Goal: Task Accomplishment & Management: Manage account settings

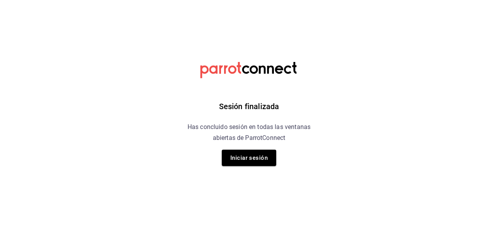
drag, startPoint x: 0, startPoint y: 0, endPoint x: 45, endPoint y: 178, distance: 183.6
click at [45, 0] on html "Sesión finalizada Has concluido sesión en todas las ventanas abiertas de Parrot…" at bounding box center [249, 0] width 498 height 0
click at [256, 157] on button "Iniciar sesión" at bounding box center [249, 158] width 55 height 16
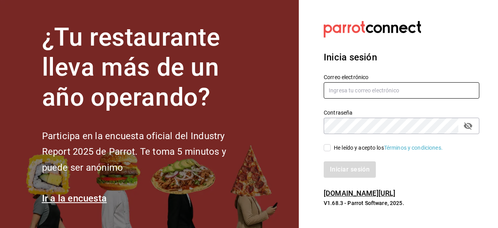
click at [375, 86] on input "text" at bounding box center [402, 90] width 156 height 16
type input "jolivaresmoron@gmail.com"
click at [328, 148] on input "He leído y acepto los Términos y condiciones." at bounding box center [327, 147] width 7 height 7
checkbox input "true"
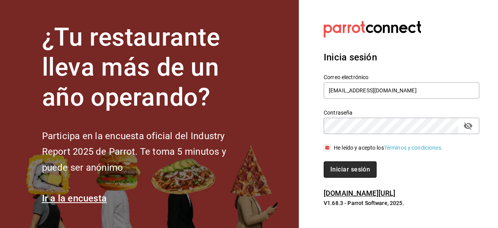
click at [351, 173] on button "Iniciar sesión" at bounding box center [350, 169] width 53 height 16
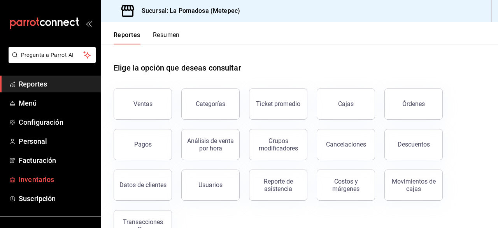
click at [44, 175] on span "Inventarios" at bounding box center [57, 179] width 76 height 11
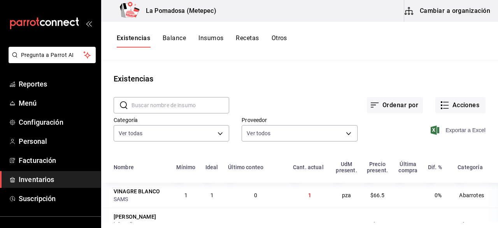
click at [463, 132] on span "Exportar a Excel" at bounding box center [459, 129] width 53 height 9
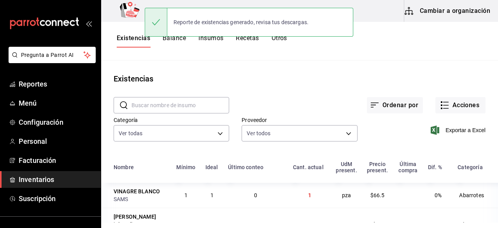
click at [280, 39] on div "Reporte de existencias generado, revisa tus descargas." at bounding box center [249, 21] width 209 height 33
click at [282, 39] on button "Otros" at bounding box center [280, 40] width 16 height 13
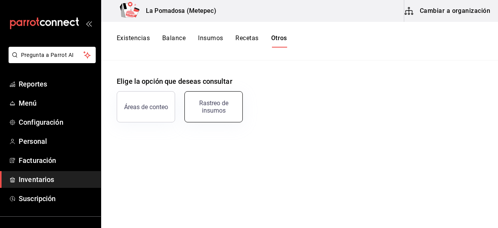
click at [215, 99] on button "Rastreo de insumos" at bounding box center [214, 106] width 58 height 31
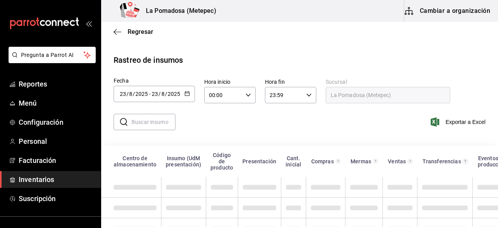
click at [189, 93] on icon "button" at bounding box center [187, 93] width 5 height 5
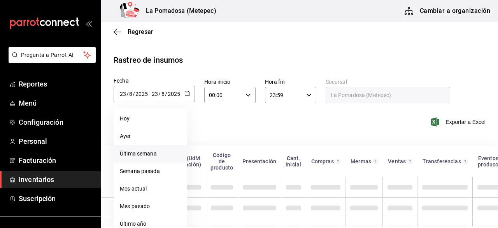
scroll to position [25, 0]
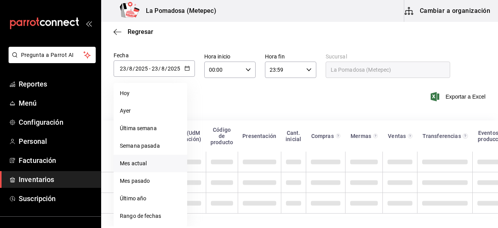
click at [145, 162] on li "Mes actual" at bounding box center [151, 164] width 74 height 18
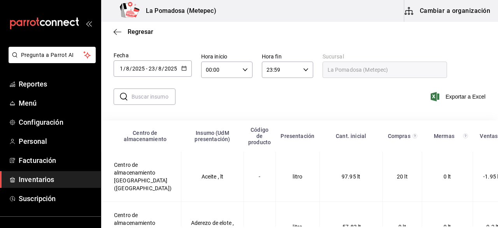
type input "[DATE]"
type input "1"
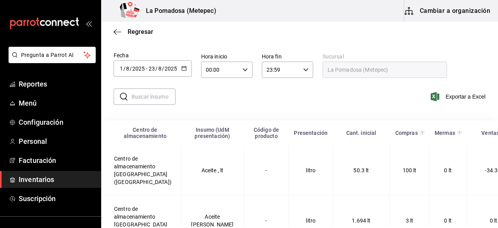
click at [154, 97] on input "text" at bounding box center [154, 97] width 44 height 16
paste input "Vino Tinto Sauvignon XA 750 Ml"
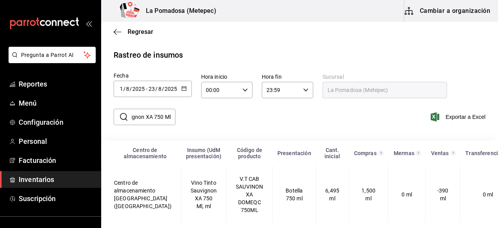
scroll to position [12, 0]
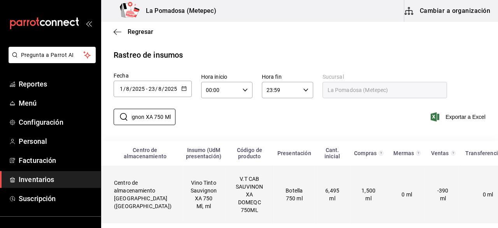
type input "Vino Tinto Sauvignon XA 750 Ml"
click at [188, 184] on td "Vino Tinto Sauvignon XA 750 Ml, ml" at bounding box center [203, 195] width 45 height 58
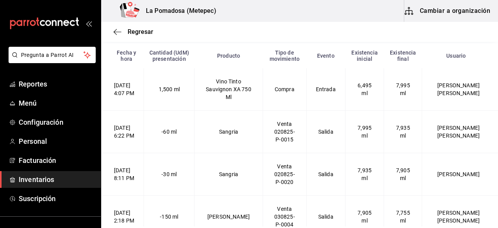
scroll to position [99, 0]
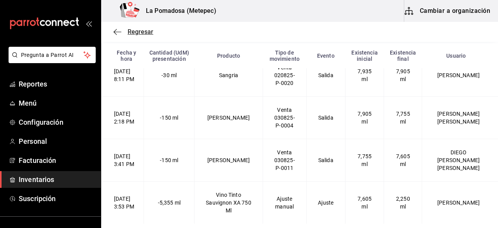
click at [128, 30] on span "Regresar" at bounding box center [141, 31] width 26 height 7
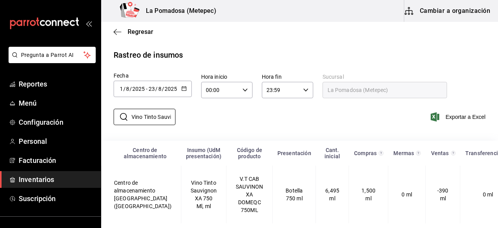
scroll to position [0, 41]
drag, startPoint x: 132, startPoint y: 109, endPoint x: 235, endPoint y: 119, distance: 103.3
click at [235, 119] on div "​ Vino Tinto Sauvignon XA 750 Ml ​ Exportar a Excel" at bounding box center [296, 122] width 403 height 32
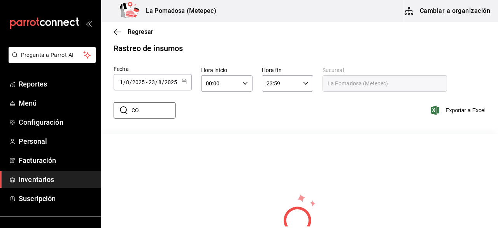
type input "C"
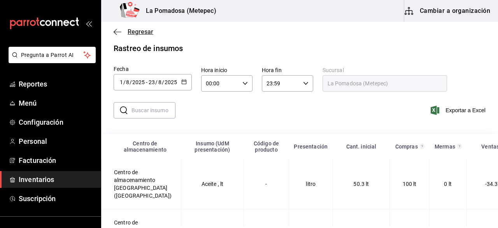
click at [135, 31] on span "Regresar" at bounding box center [141, 31] width 26 height 7
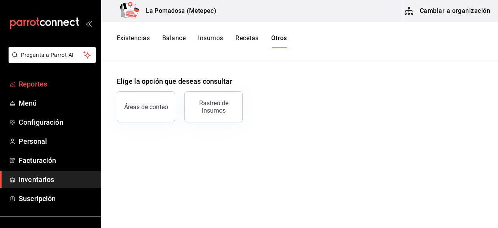
click at [38, 81] on span "Reportes" at bounding box center [57, 84] width 76 height 11
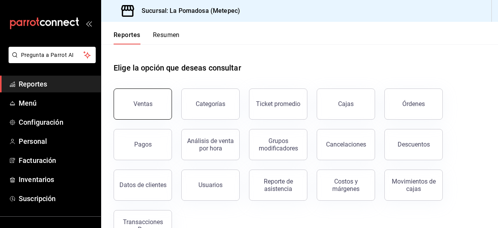
click at [158, 100] on button "Ventas" at bounding box center [143, 103] width 58 height 31
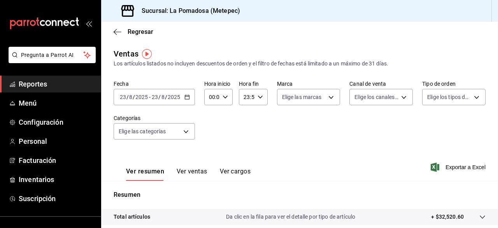
click at [190, 95] on div "[DATE] [DATE] - [DATE] [DATE]" at bounding box center [154, 97] width 81 height 16
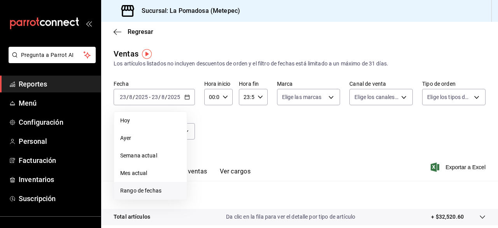
click at [153, 194] on span "Rango de fechas" at bounding box center [150, 191] width 60 height 8
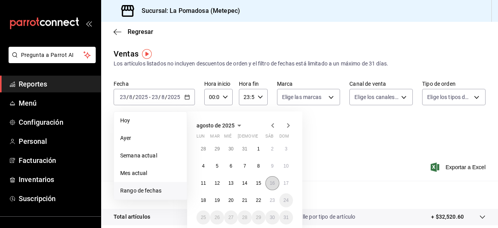
click at [277, 183] on button "16" at bounding box center [273, 183] width 14 height 14
click at [273, 200] on abbr "23" at bounding box center [272, 199] width 5 height 5
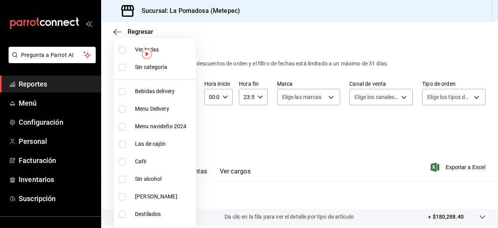
click at [185, 125] on body "Pregunta a Parrot AI Reportes Menú Configuración Personal Facturación Inventari…" at bounding box center [249, 114] width 498 height 228
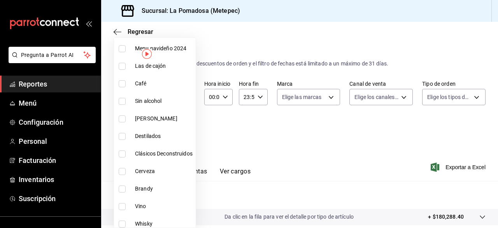
scroll to position [79, 0]
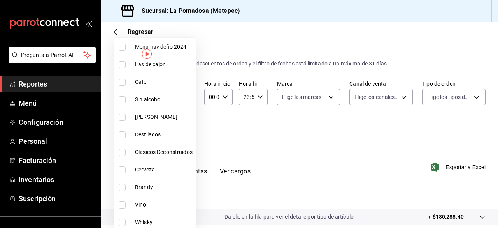
click at [266, 146] on div at bounding box center [249, 114] width 498 height 228
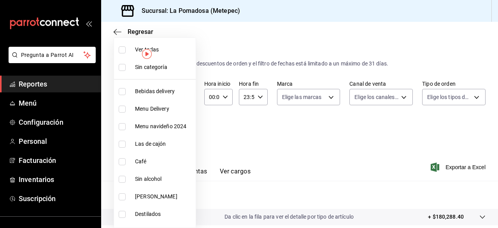
click at [180, 130] on body "Pregunta a Parrot AI Reportes Menú Configuración Personal Facturación Inventari…" at bounding box center [249, 114] width 498 height 228
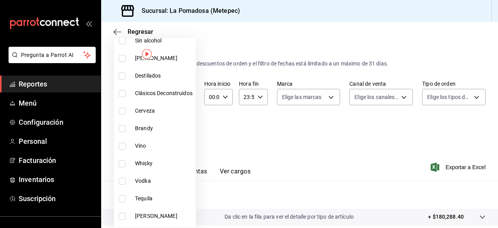
scroll to position [139, 0]
click at [149, 144] on span "Vino" at bounding box center [164, 145] width 58 height 8
type input "634e0f7f-cfb6-4fbe-9ea6-6b4ded3ef851"
checkbox input "true"
click at [312, 134] on div at bounding box center [249, 114] width 498 height 228
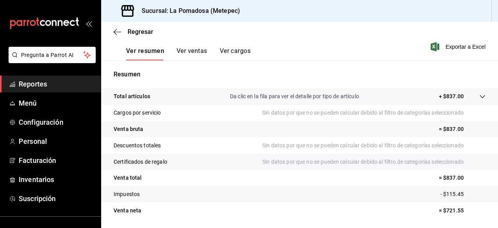
scroll to position [124, 0]
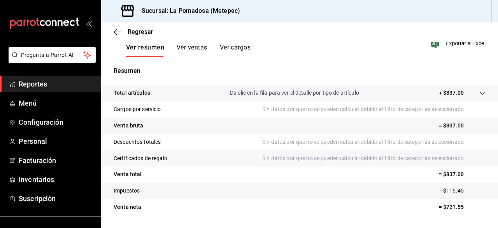
click at [197, 44] on button "Ver ventas" at bounding box center [192, 50] width 31 height 13
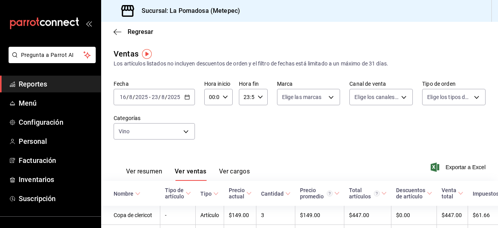
scroll to position [57, 0]
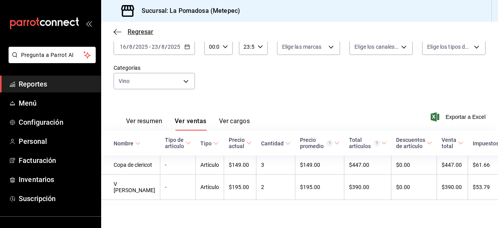
click at [137, 35] on span "Regresar" at bounding box center [141, 31] width 26 height 7
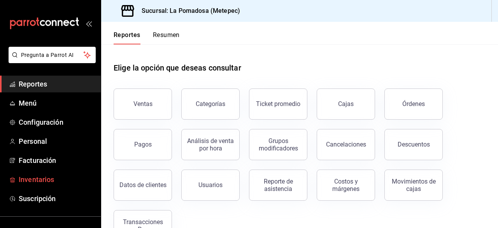
click at [38, 180] on span "Inventarios" at bounding box center [57, 179] width 76 height 11
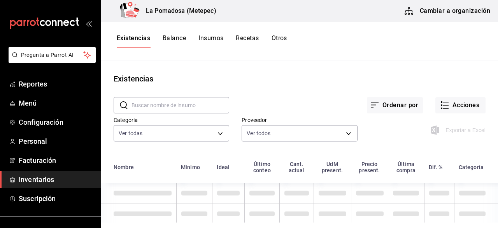
click at [206, 106] on input "text" at bounding box center [181, 105] width 98 height 16
paste input "Mezcal Divino Maguey Espadín 750 Ml"
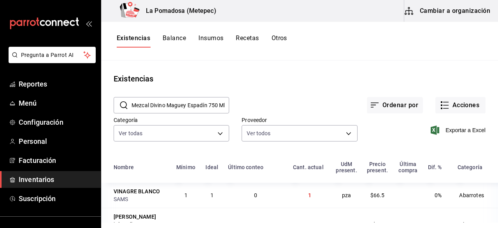
scroll to position [0, 4]
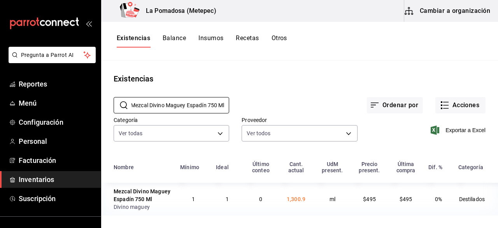
type input "Mezcal Divino Maguey Espadín 750 Ml"
click at [280, 39] on button "Otros" at bounding box center [280, 40] width 16 height 13
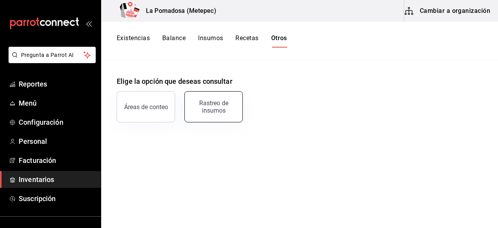
click at [201, 109] on div "Rastreo de insumos" at bounding box center [214, 106] width 48 height 15
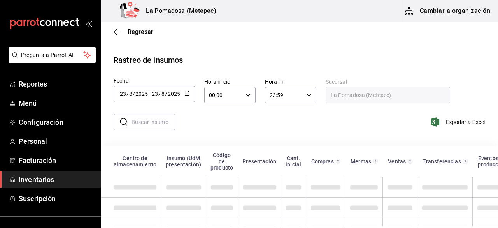
click at [189, 92] on div "[DATE] [DATE] - [DATE] [DATE]" at bounding box center [154, 94] width 81 height 16
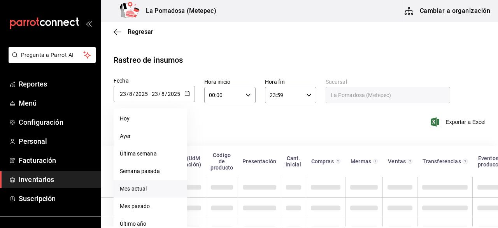
click at [150, 180] on li "Mes actual" at bounding box center [151, 189] width 74 height 18
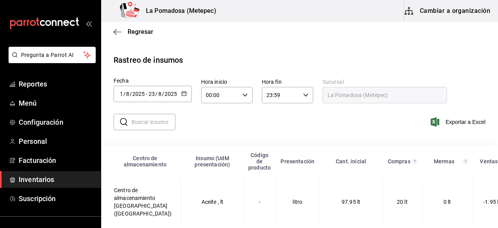
type input "[DATE]"
type input "1"
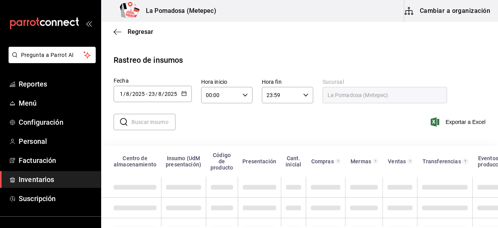
click at [156, 126] on input "text" at bounding box center [154, 122] width 44 height 16
paste input "Mezcal Divino Maguey Espadín 750 Ml"
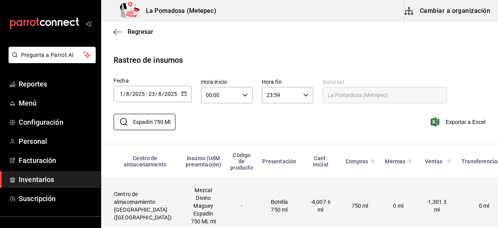
type input "Mezcal Divino Maguey Espadín 750 Ml"
click at [192, 217] on td "Mezcal Divino Maguey Espadín 750 Ml, ml" at bounding box center [203, 206] width 45 height 58
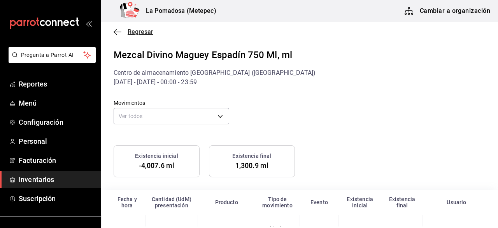
click at [147, 33] on span "Regresar" at bounding box center [141, 31] width 26 height 7
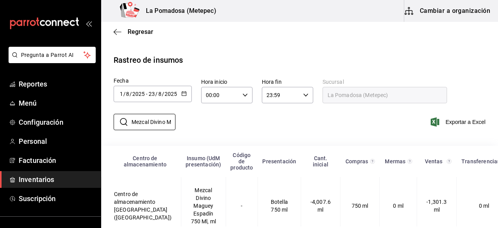
scroll to position [0, 56]
drag, startPoint x: 132, startPoint y: 122, endPoint x: 292, endPoint y: 133, distance: 160.5
click at [292, 133] on div "​ Mezcal Divino Maguey Espadín 750 Ml ​ Exportar a Excel" at bounding box center [296, 127] width 403 height 32
paste input "[PERSON_NAME] 10 700 Ml"
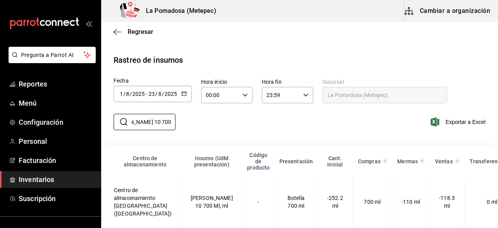
scroll to position [10, 0]
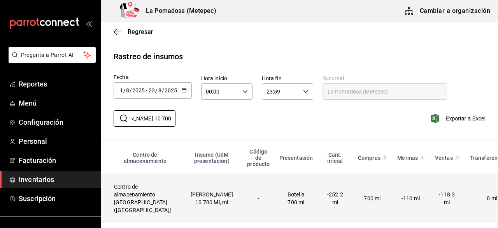
type input "[PERSON_NAME] 10 700 Ml"
click at [190, 194] on td "[PERSON_NAME] 10 700 Ml, ml" at bounding box center [212, 198] width 62 height 50
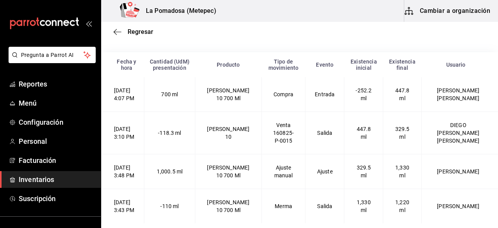
scroll to position [14, 0]
click at [140, 33] on span "Regresar" at bounding box center [141, 31] width 26 height 7
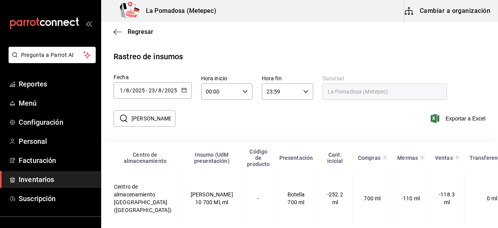
scroll to position [10, 0]
drag, startPoint x: 132, startPoint y: 109, endPoint x: 303, endPoint y: 120, distance: 171.3
click at [303, 120] on div "​ [PERSON_NAME] 10 700 Ml ​ Exportar a Excel" at bounding box center [296, 123] width 403 height 32
paste input "Mezcal Divino Maguey Tepeztate 75"
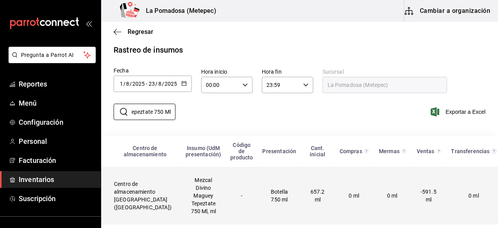
type input "Mezcal Divino Maguey Tepeztate 750 Ml"
click at [194, 195] on td "Mezcal Divino Maguey Tepeztate 750 Ml, ml" at bounding box center [203, 196] width 45 height 58
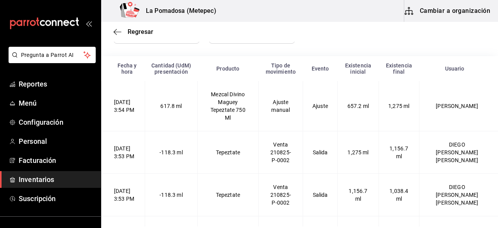
scroll to position [135, 0]
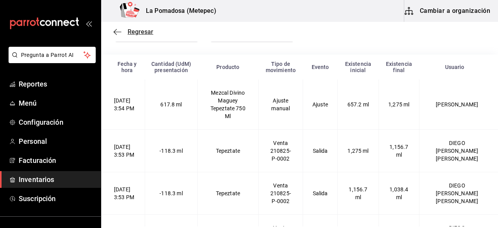
click at [141, 31] on span "Regresar" at bounding box center [141, 31] width 26 height 7
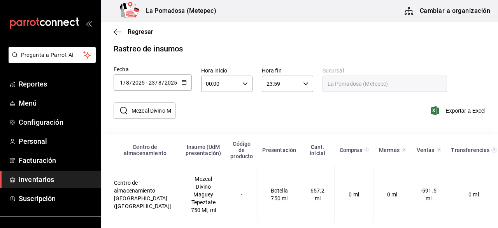
scroll to position [26, 0]
drag, startPoint x: 130, startPoint y: 93, endPoint x: 212, endPoint y: 96, distance: 81.4
click at [212, 99] on div "​ Mezcal Divino Maguey Tepeztate 750 Ml ​ Exportar a Excel" at bounding box center [296, 115] width 403 height 32
click at [158, 103] on input "Mezcal Divino Maguey Tepeztate 750 Ml" at bounding box center [154, 111] width 44 height 16
drag, startPoint x: 158, startPoint y: 93, endPoint x: 121, endPoint y: 95, distance: 37.5
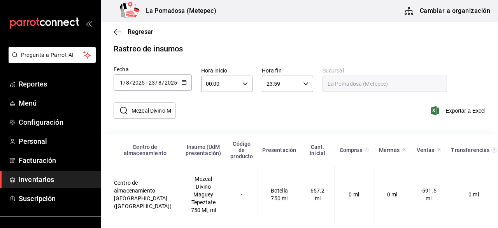
click at [121, 102] on div "​ Mezcal Divino Maguey Tepeztate 750 Ml ​" at bounding box center [145, 110] width 62 height 16
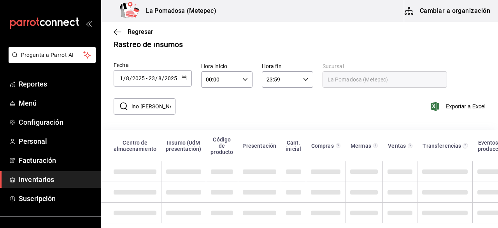
scroll to position [22, 0]
type input "i"
paste input "Licor Aperol 700 Ml"
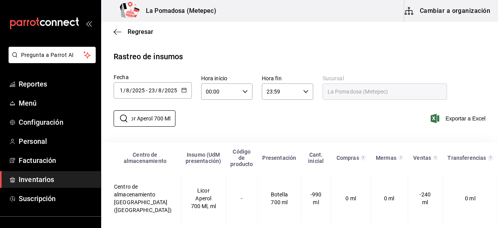
scroll to position [10, 0]
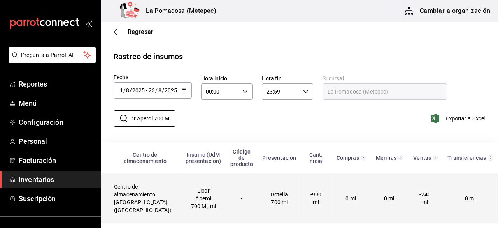
type input "Licor Aperol 700 Ml"
click at [181, 202] on td "Licor Aperol 700 Ml, ml" at bounding box center [203, 198] width 45 height 50
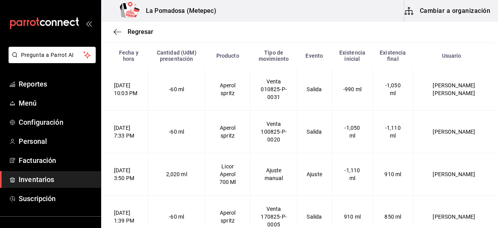
scroll to position [56, 0]
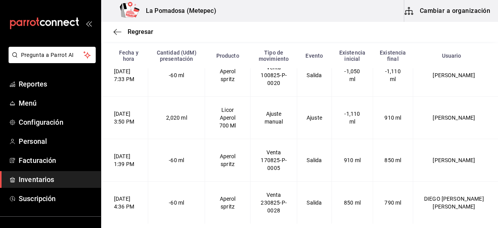
click at [240, 164] on td "Aperol spritz" at bounding box center [228, 160] width 46 height 42
click at [144, 28] on span "Regresar" at bounding box center [141, 31] width 26 height 7
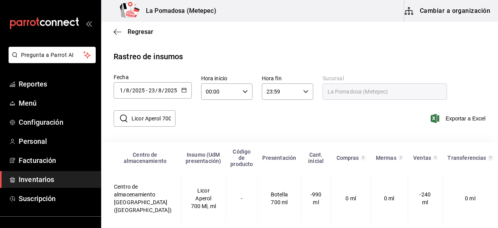
scroll to position [10, 0]
drag, startPoint x: 131, startPoint y: 111, endPoint x: 207, endPoint y: 112, distance: 76.3
click at [207, 112] on div "​ Licor Aperol 700 Ml ​ Exportar a Excel" at bounding box center [296, 123] width 403 height 32
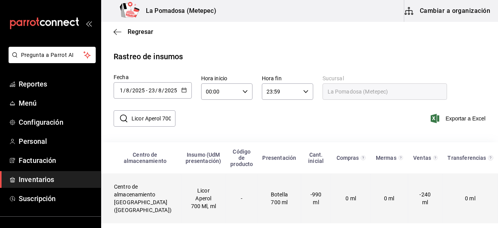
click at [206, 190] on td "Licor Aperol 700 Ml, ml" at bounding box center [203, 198] width 45 height 50
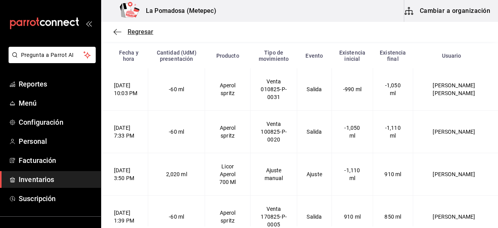
click at [150, 34] on span "Regresar" at bounding box center [141, 31] width 26 height 7
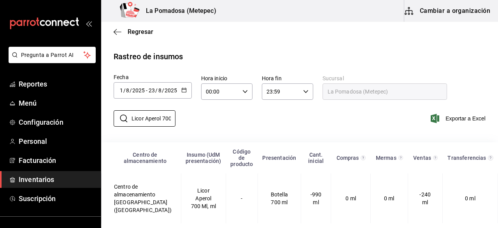
scroll to position [0, 10]
drag, startPoint x: 132, startPoint y: 111, endPoint x: 353, endPoint y: 108, distance: 221.2
click at [353, 108] on div "​ Licor Aperol 700 Ml ​ Exportar a Excel" at bounding box center [296, 123] width 403 height 32
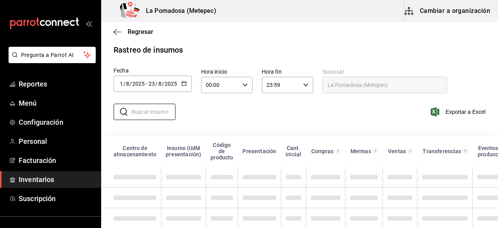
paste input "Whisky Macallan 12 Años 700 Ml"
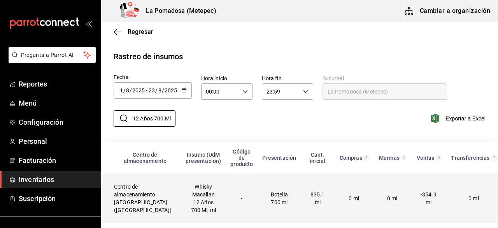
scroll to position [18, 0]
type input "Whisky Macallan 12 Años 700 Ml"
click at [188, 177] on td "Whisky Macallan 12 Años 700 Ml, ml" at bounding box center [203, 198] width 45 height 50
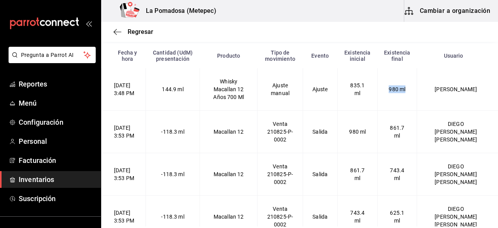
drag, startPoint x: 416, startPoint y: 92, endPoint x: 396, endPoint y: 92, distance: 19.9
click at [396, 92] on td "980 ml" at bounding box center [397, 89] width 39 height 42
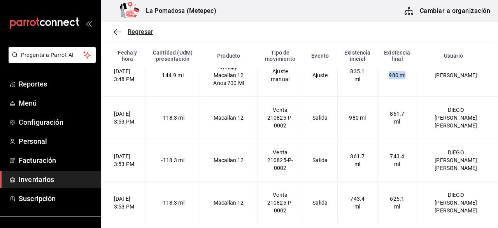
click at [146, 30] on span "Regresar" at bounding box center [141, 31] width 26 height 7
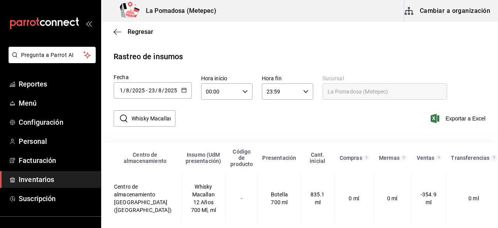
scroll to position [18, 0]
drag, startPoint x: 132, startPoint y: 104, endPoint x: 151, endPoint y: 101, distance: 19.0
click at [151, 111] on input "Whisky Macallan 12 Años 700 Ml" at bounding box center [154, 119] width 44 height 16
click at [142, 31] on span "Regresar" at bounding box center [141, 31] width 26 height 7
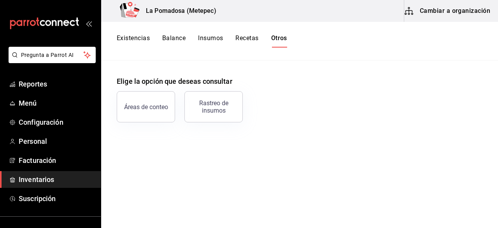
click at [43, 180] on span "Inventarios" at bounding box center [57, 179] width 76 height 11
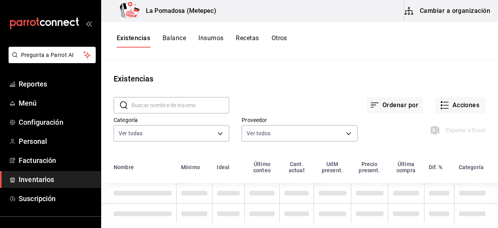
click at [171, 107] on input "text" at bounding box center [181, 105] width 98 height 16
paste input "Licor Anis Las Cadenas 1000 Ml"
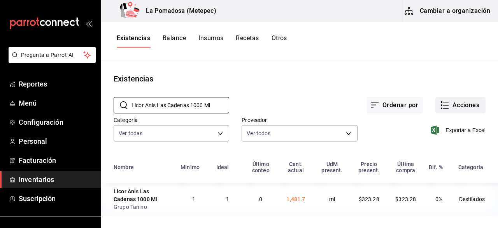
type input "Licor Anis Las Cadenas 1000 Ml"
click at [457, 101] on button "Acciones" at bounding box center [461, 105] width 50 height 16
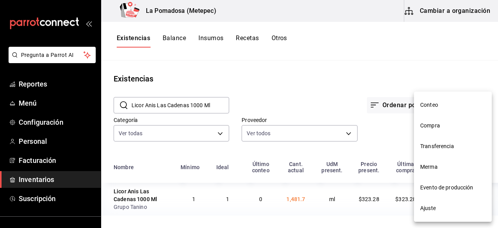
click at [443, 210] on span "Ajuste" at bounding box center [453, 208] width 65 height 8
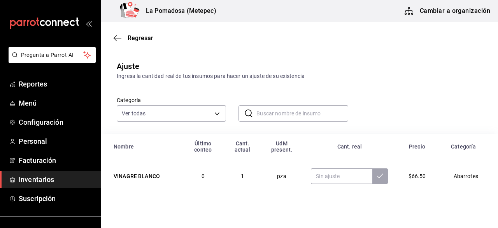
click at [316, 119] on input "text" at bounding box center [303, 114] width 92 height 16
paste input "Licor Anis Las Cadenas 1000 Ml"
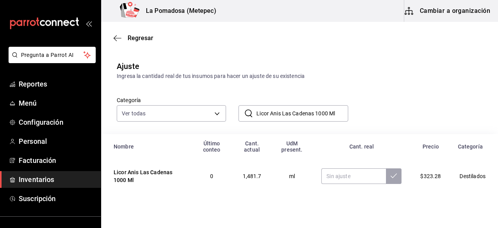
type input "Licor Anis Las Cadenas 1000 Ml"
click at [352, 170] on input "text" at bounding box center [354, 176] width 65 height 16
paste input "500.00"
type input "500.00"
click at [391, 176] on icon at bounding box center [394, 176] width 6 height 6
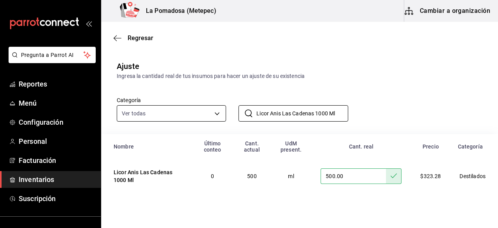
drag, startPoint x: 339, startPoint y: 111, endPoint x: 219, endPoint y: 111, distance: 119.6
click at [219, 111] on div "Categoría Ver todas da665286-eb96-4e6f-8fd7-76cd67ec58e2,3dc81d95-6959-408b-ab7…" at bounding box center [287, 100] width 366 height 41
paste input "Ron Zacapa 23 Años 75"
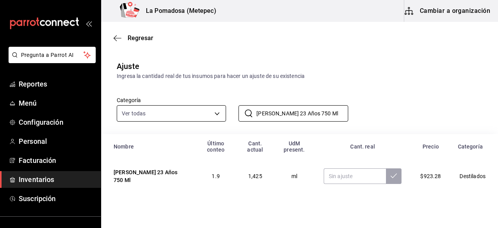
type input "Ron Zacapa 23 Años 750 Ml"
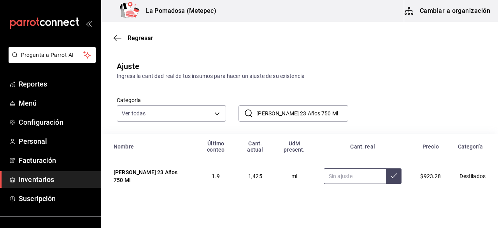
paste input "675.00"
click at [350, 173] on input "675.00" at bounding box center [355, 176] width 62 height 16
type input "675.00"
click at [392, 176] on button at bounding box center [394, 176] width 16 height 16
drag, startPoint x: 333, startPoint y: 115, endPoint x: 240, endPoint y: 117, distance: 93.5
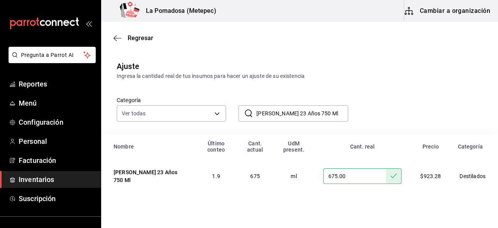
click at [240, 117] on div "​ Ron Zacapa 23 Años 750 Ml ​" at bounding box center [293, 113] width 109 height 16
paste input "Vino Tinto Sauvignon XA"
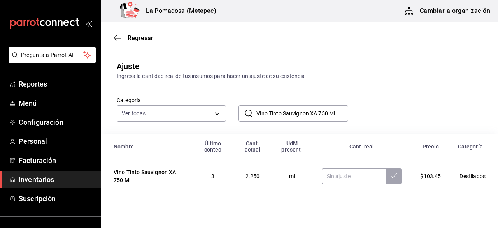
type input "Vino Tinto Sauvignon XA 750 Ml"
paste input "2025.00"
click at [345, 177] on input "2025.00" at bounding box center [354, 176] width 65 height 16
type input "2025.00"
click at [389, 181] on button at bounding box center [394, 176] width 16 height 16
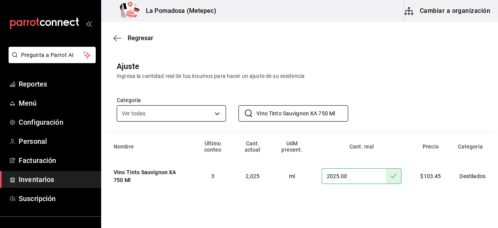
drag, startPoint x: 334, startPoint y: 112, endPoint x: 223, endPoint y: 115, distance: 111.0
click at [223, 115] on div "Categoría Ver todas da665286-eb96-4e6f-8fd7-76cd67ec58e2,3dc81d95-6959-408b-ab7…" at bounding box center [287, 100] width 366 height 41
paste input "Mezcal Divino Maguey Espadín"
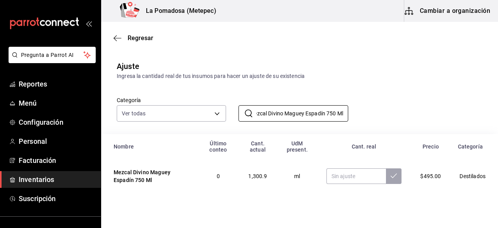
type input "Mezcal Divino Maguey Espadín 750 Ml"
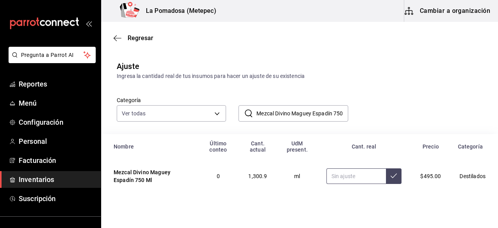
paste input "1125.00"
click at [352, 178] on input "1125.00" at bounding box center [357, 176] width 60 height 16
type input "1125.00"
click at [391, 176] on icon at bounding box center [394, 176] width 6 height 6
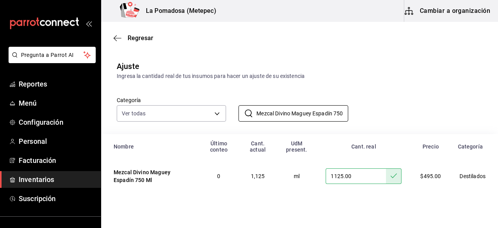
scroll to position [0, 10]
drag, startPoint x: 255, startPoint y: 114, endPoint x: 394, endPoint y: 117, distance: 139.5
click at [394, 117] on div "Categoría Ver todas da665286-eb96-4e6f-8fd7-76cd67ec58e2,3dc81d95-6959-408b-ab7…" at bounding box center [287, 100] width 366 height 41
paste input "Brandi Torres 10 70"
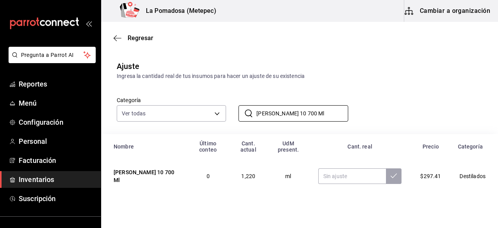
type input "[PERSON_NAME] 10 700 Ml"
click at [343, 173] on input "text" at bounding box center [353, 176] width 68 height 16
paste input "1120.00"
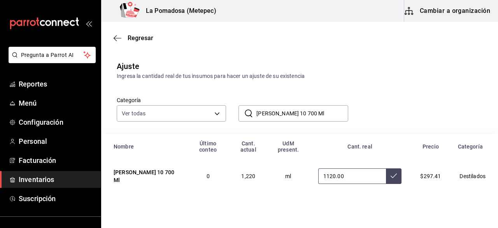
type input "1120.00"
click at [394, 180] on button at bounding box center [394, 176] width 16 height 16
drag, startPoint x: 333, startPoint y: 116, endPoint x: 231, endPoint y: 110, distance: 101.8
click at [231, 110] on div "​ Brandi Torres 10 700 Ml ​" at bounding box center [287, 107] width 122 height 29
paste input "Licor 43"
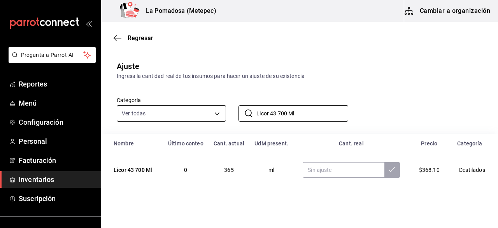
drag, startPoint x: 322, startPoint y: 112, endPoint x: 224, endPoint y: 117, distance: 99.1
click at [224, 117] on div "Categoría Ver todas da665286-eb96-4e6f-8fd7-76cd67ec58e2,3dc81d95-6959-408b-ab7…" at bounding box center [287, 100] width 366 height 41
paste input "Crema De Whiskey Baileys Original"
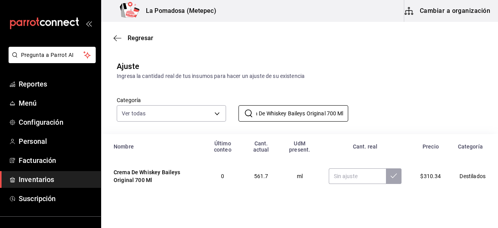
type input "Crema De Whiskey Baileys Original 700 Ml"
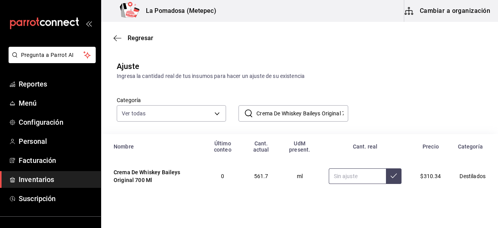
paste input "567.00"
click at [348, 174] on input "567.00" at bounding box center [358, 176] width 58 height 16
type input "567.00"
click at [386, 178] on button at bounding box center [394, 176] width 16 height 16
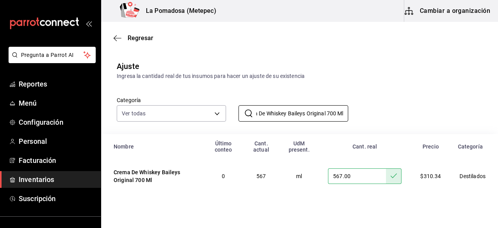
drag, startPoint x: 255, startPoint y: 113, endPoint x: 404, endPoint y: 122, distance: 149.8
click at [404, 122] on div "Categoría Ver todas da665286-eb96-4e6f-8fd7-76cd67ec58e2,3dc81d95-6959-408b-ab7…" at bounding box center [299, 107] width 397 height 54
paste input "Tequila Maestro Dobel Diamante"
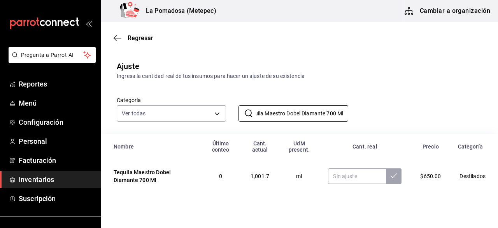
type input "Tequila Maestro Dobel Diamante 700 Ml"
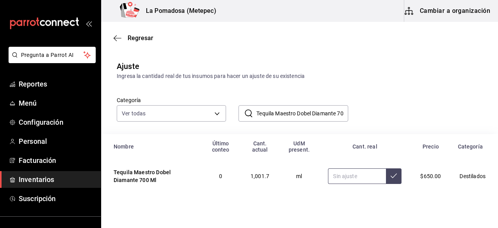
click at [353, 173] on input "text" at bounding box center [357, 176] width 58 height 16
paste input "1015.00"
type input "1015.00"
click at [391, 177] on icon at bounding box center [394, 176] width 6 height 6
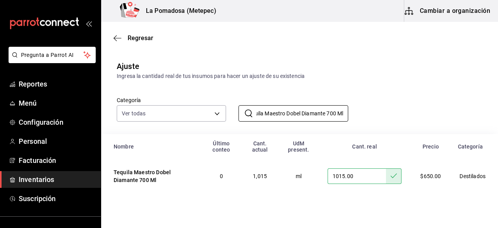
drag, startPoint x: 256, startPoint y: 114, endPoint x: 424, endPoint y: 118, distance: 168.3
click at [424, 118] on div "Categoría Ver todas da665286-eb96-4e6f-8fd7-76cd67ec58e2,3dc81d95-6959-408b-ab7…" at bounding box center [287, 100] width 366 height 41
paste input "Mezcal Saca Lágrimas Espadin 75"
type input "Mezcal Saca Lágrimas Espadin 750 Ml"
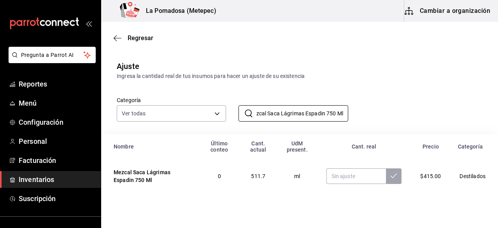
scroll to position [0, 0]
paste input "525.00"
click at [358, 172] on input "text" at bounding box center [357, 176] width 60 height 16
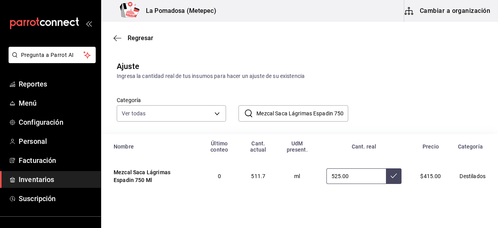
type input "525.00"
click at [396, 178] on button at bounding box center [394, 176] width 16 height 16
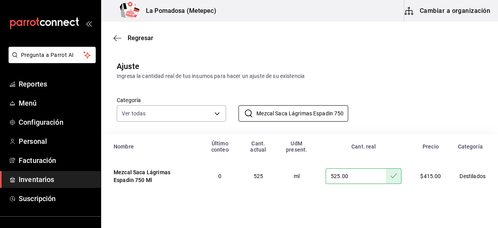
scroll to position [0, 10]
drag, startPoint x: 255, startPoint y: 113, endPoint x: 409, endPoint y: 118, distance: 153.9
click at [409, 118] on div "Categoría Ver todas da665286-eb96-4e6f-8fd7-76cd67ec58e2,3dc81d95-6959-408b-ab7…" at bounding box center [287, 100] width 366 height 41
paste input "Licor Aperol 70"
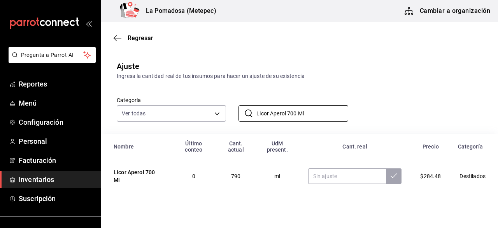
type input "Licor Aperol 700 Ml"
click at [336, 169] on input "text" at bounding box center [347, 176] width 78 height 16
paste input "805.00"
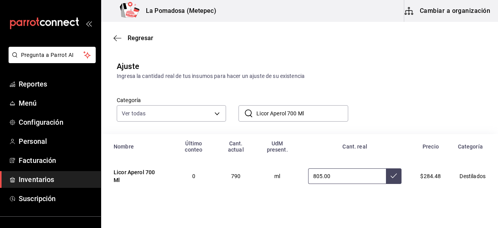
type input "805.00"
click at [389, 173] on button at bounding box center [394, 176] width 16 height 16
drag, startPoint x: 321, startPoint y: 116, endPoint x: 243, endPoint y: 114, distance: 77.5
click at [243, 114] on div "​ Licor Aperol 700 Ml ​" at bounding box center [293, 113] width 109 height 16
paste input "Whisky J Walker Red Labe"
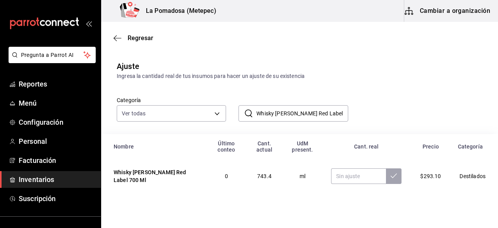
type input "Whisky J Walker Red Label 700 Ml"
click at [342, 170] on input "text" at bounding box center [358, 176] width 55 height 16
paste input "770.00"
type input "770.00"
click at [392, 179] on button at bounding box center [394, 176] width 16 height 16
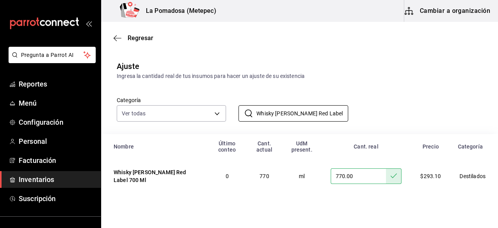
drag, startPoint x: 255, startPoint y: 111, endPoint x: 433, endPoint y: 120, distance: 177.8
click at [433, 120] on div "Categoría Ver todas da665286-eb96-4e6f-8fd7-76cd67ec58e2,3dc81d95-6959-408b-ab7…" at bounding box center [287, 100] width 366 height 41
paste input "Tequila Tradicional Plata 695"
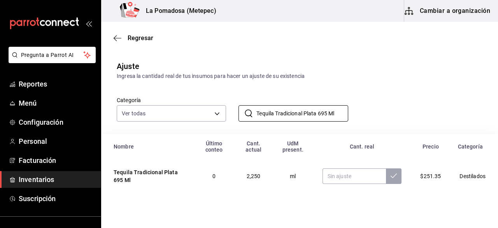
type input "Tequila Tradicional Plata 695 Ml"
click at [348, 172] on input "text" at bounding box center [355, 176] width 64 height 16
paste input "2280.00"
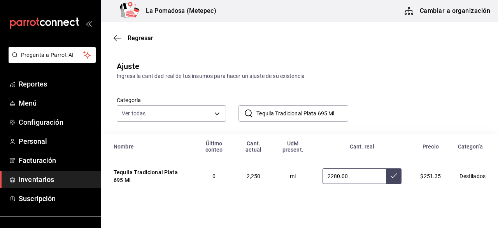
type input "2280.00"
click at [391, 176] on icon at bounding box center [394, 176] width 6 height 6
drag, startPoint x: 255, startPoint y: 113, endPoint x: 410, endPoint y: 122, distance: 154.5
click at [410, 122] on div "Categoría Ver todas da665286-eb96-4e6f-8fd7-76cd67ec58e2,3dc81d95-6959-408b-ab7…" at bounding box center [299, 107] width 397 height 54
paste input "Vino Rosado Casa Madero V 750"
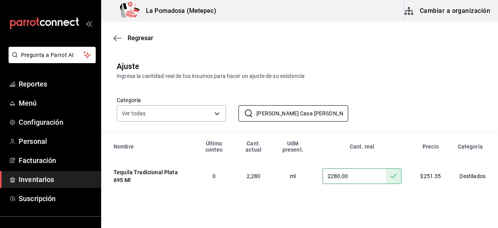
scroll to position [0, 4]
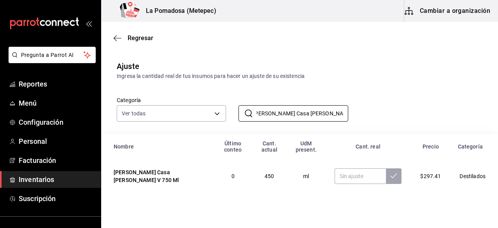
type input "Vino Rosado Casa Madero V 750 Ml"
paste input "487.50"
click at [339, 172] on input "text" at bounding box center [361, 176] width 52 height 16
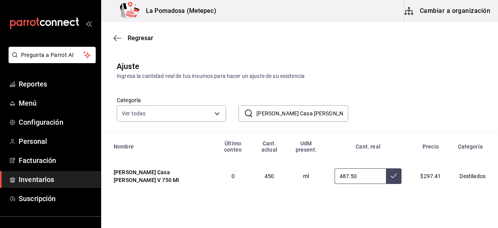
type input "487.50"
click at [387, 180] on button at bounding box center [394, 176] width 16 height 16
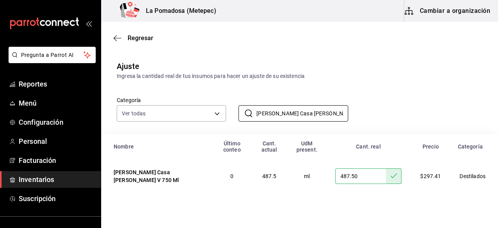
scroll to position [0, 4]
drag, startPoint x: 255, startPoint y: 113, endPoint x: 431, endPoint y: 113, distance: 176.8
click at [431, 113] on div "Categoría Ver todas da665286-eb96-4e6f-8fd7-76cd67ec58e2,3dc81d95-6959-408b-ab7…" at bounding box center [287, 100] width 366 height 41
paste input "Espumoso Prosecco"
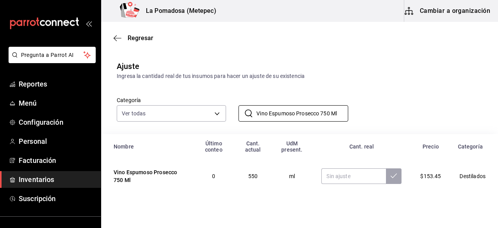
type input "Vino Espumoso Prosecco 750 Ml"
click at [352, 175] on input "text" at bounding box center [354, 176] width 65 height 16
paste input "600.00"
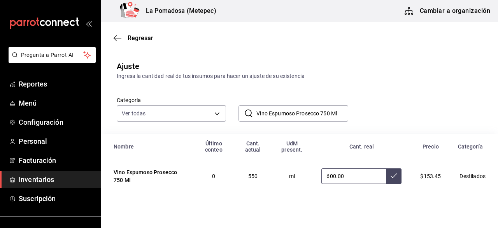
type input "600.00"
click at [391, 178] on icon at bounding box center [394, 176] width 6 height 6
drag, startPoint x: 255, startPoint y: 112, endPoint x: 428, endPoint y: 120, distance: 172.3
click at [428, 120] on div "Categoría Ver todas da665286-eb96-4e6f-8fd7-76cd67ec58e2,3dc81d95-6959-408b-ab7…" at bounding box center [287, 100] width 366 height 41
paste input "Ginebra Doble Cara"
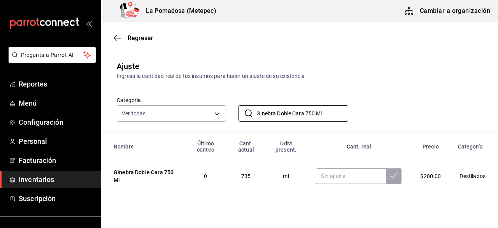
type input "Ginebra Doble Cara 750 Ml"
click at [342, 178] on input "text" at bounding box center [351, 176] width 70 height 16
paste input "787.50"
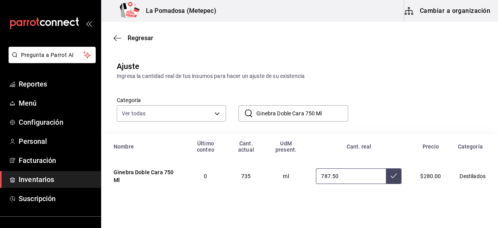
type input "787.50"
click at [391, 178] on button at bounding box center [394, 176] width 16 height 16
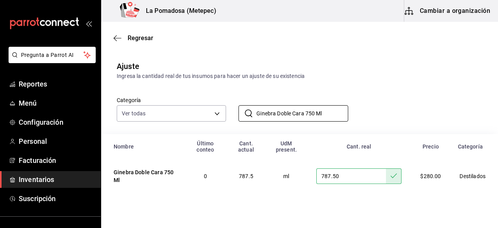
drag, startPoint x: 330, startPoint y: 114, endPoint x: 232, endPoint y: 108, distance: 98.3
click at [232, 108] on div "​ Ginebra Doble Cara 750 Ml ​" at bounding box center [287, 107] width 122 height 29
paste input "Whisky Macallan 12 Años 70"
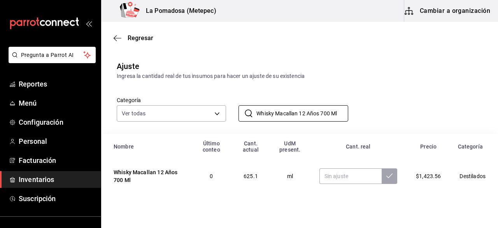
type input "Whisky Macallan 12 Años 700 Ml"
click at [342, 178] on input "text" at bounding box center [351, 176] width 62 height 16
paste input "770.00"
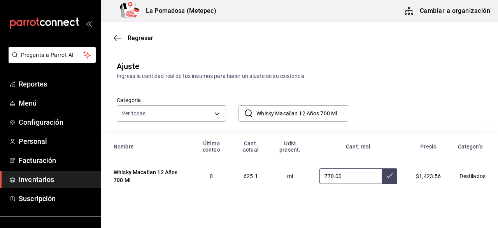
type input "770.00"
click at [388, 180] on button at bounding box center [390, 176] width 16 height 16
drag, startPoint x: 254, startPoint y: 113, endPoint x: 389, endPoint y: 109, distance: 135.6
click at [389, 109] on div "Categoría Ver todas da665286-eb96-4e6f-8fd7-76cd67ec58e2,3dc81d95-6959-408b-ab7…" at bounding box center [287, 100] width 366 height 41
click at [340, 115] on input "Whisky Macallan 12 Años 700 Ml" at bounding box center [303, 114] width 92 height 16
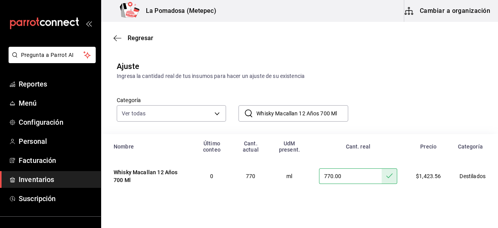
drag, startPoint x: 340, startPoint y: 115, endPoint x: 243, endPoint y: 114, distance: 97.0
click at [243, 114] on div "​ Whisky Macallan 12 Años 700 Ml ​" at bounding box center [293, 113] width 109 height 16
paste input "Ron Blanco Espiga 75"
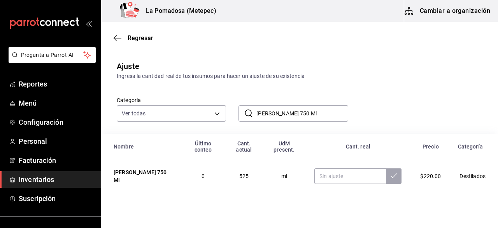
type input "Ron Blanco Espiga 750 Ml"
paste input "675.00"
click at [349, 173] on input "text" at bounding box center [351, 176] width 72 height 16
type input "675.00"
click at [395, 178] on button at bounding box center [394, 176] width 16 height 16
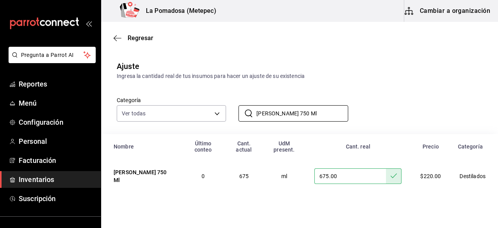
drag, startPoint x: 334, startPoint y: 115, endPoint x: 229, endPoint y: 114, distance: 105.5
click at [229, 114] on div "​ Ron Blanco Espiga 750 Ml ​" at bounding box center [287, 107] width 122 height 29
paste input "acardi Blanco 98"
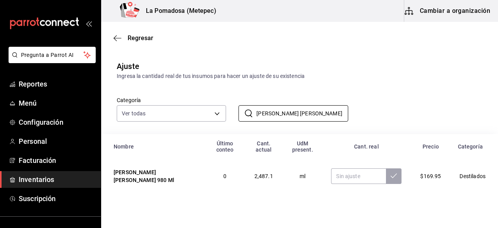
type input "Ron Bacardi Blanco 980 Ml"
paste input "2646.00"
click at [345, 178] on input "text" at bounding box center [358, 176] width 55 height 16
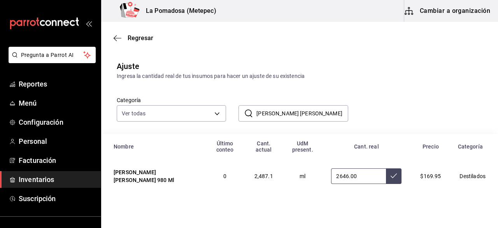
type input "2646.00"
click at [393, 181] on button at bounding box center [394, 176] width 16 height 16
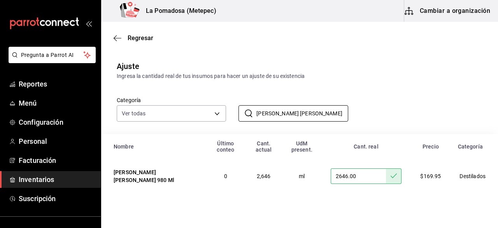
drag, startPoint x: 335, startPoint y: 112, endPoint x: 230, endPoint y: 112, distance: 105.1
click at [230, 112] on div "​ Ron Bacardi Blanco 980 Ml ​" at bounding box center [287, 107] width 122 height 29
paste input "Tequila Don Julio Blanco 70"
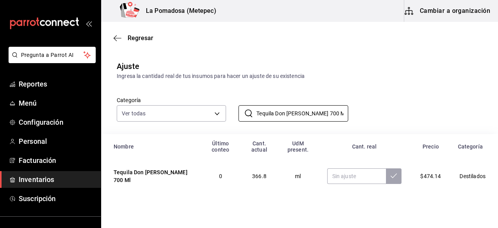
type input "Tequila Don Julio Blanco 700 Ml"
click at [350, 183] on input "text" at bounding box center [357, 176] width 59 height 16
paste input "560.00"
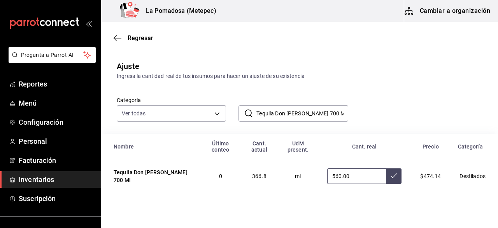
type input "560.00"
click at [386, 178] on button at bounding box center [394, 176] width 16 height 16
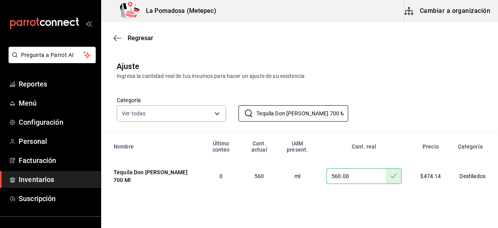
drag, startPoint x: 255, startPoint y: 112, endPoint x: 371, endPoint y: 112, distance: 115.7
click at [371, 112] on div "Categoría Ver todas da665286-eb96-4e6f-8fd7-76cd67ec58e2,3dc81d95-6959-408b-ab7…" at bounding box center [287, 100] width 366 height 41
paste input "Mezcal Divino Maguey Tepeztate 75"
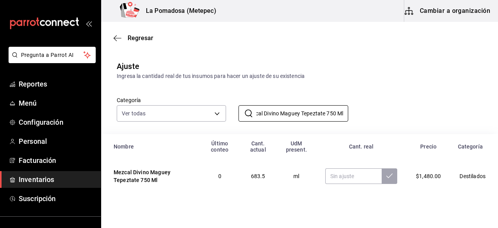
type input "Mezcal Divino Maguey Tepeztate 750 Ml"
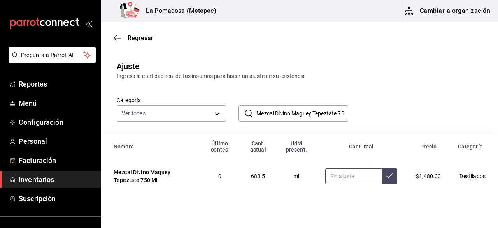
paste input "975.00"
click at [356, 175] on input "975.00" at bounding box center [354, 176] width 56 height 16
type input "975.00"
click at [382, 179] on button at bounding box center [390, 176] width 16 height 16
click at [140, 35] on span "Regresar" at bounding box center [141, 37] width 26 height 7
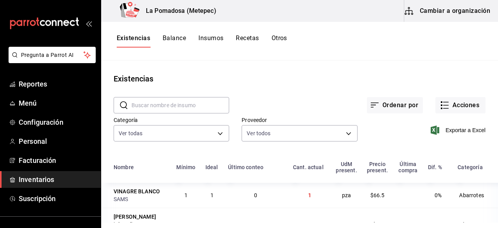
click at [282, 36] on button "Otros" at bounding box center [280, 40] width 16 height 13
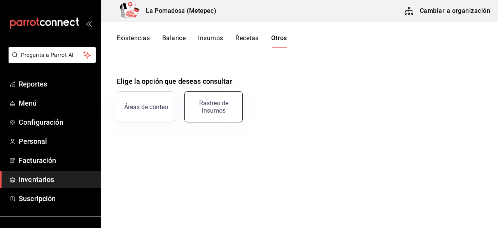
click at [215, 102] on div "Rastreo de insumos" at bounding box center [214, 106] width 48 height 15
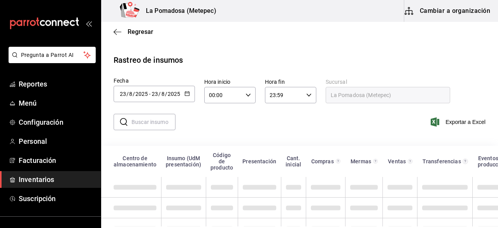
click at [190, 93] on div "[DATE] [DATE] - [DATE] [DATE]" at bounding box center [154, 94] width 81 height 16
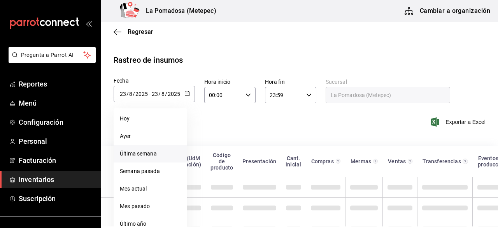
scroll to position [25, 0]
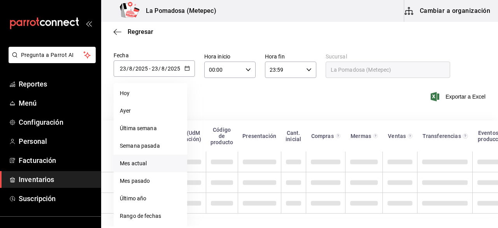
click at [136, 160] on li "Mes actual" at bounding box center [151, 164] width 74 height 18
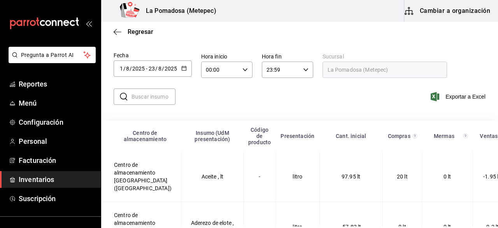
type input "[DATE]"
type input "1"
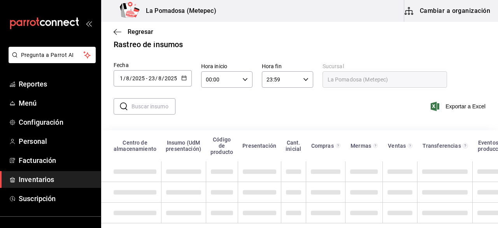
scroll to position [22, 0]
click at [153, 103] on input "text" at bounding box center [154, 107] width 44 height 16
paste input "Tequila Don Julio Blanco 700 Ml"
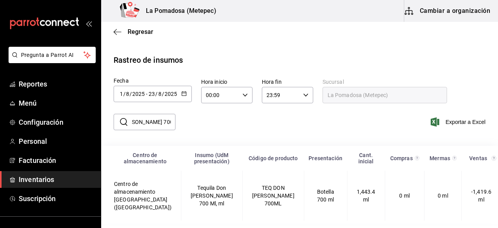
scroll to position [12, 0]
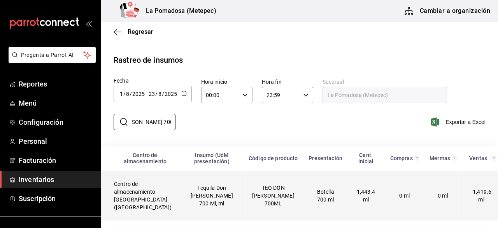
type input "Tequila Don Julio Blanco 700 Ml"
click at [192, 184] on td "Tequila Don Julio Blanco 700 Ml, ml" at bounding box center [212, 196] width 62 height 50
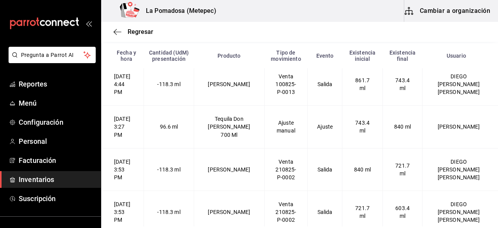
scroll to position [388, 0]
click at [139, 35] on span "Regresar" at bounding box center [141, 31] width 26 height 7
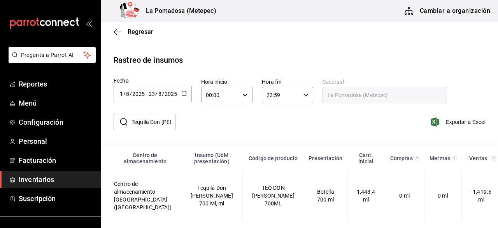
scroll to position [12, 0]
click at [41, 81] on span "Reportes" at bounding box center [57, 84] width 76 height 11
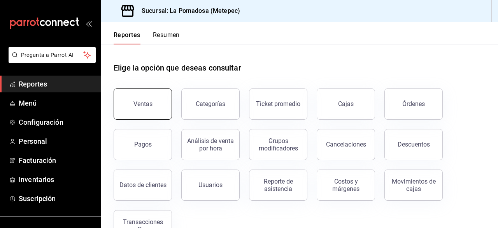
click at [139, 109] on button "Ventas" at bounding box center [143, 103] width 58 height 31
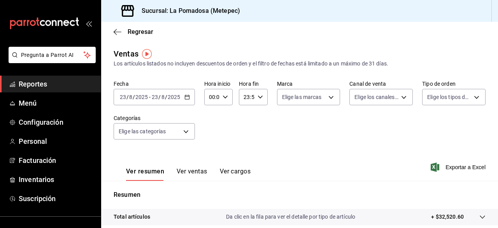
click at [190, 98] on div "[DATE] [DATE] - [DATE] [DATE]" at bounding box center [154, 97] width 81 height 16
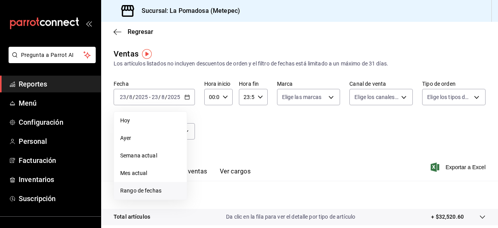
click at [167, 192] on span "Rango de fechas" at bounding box center [150, 191] width 60 height 8
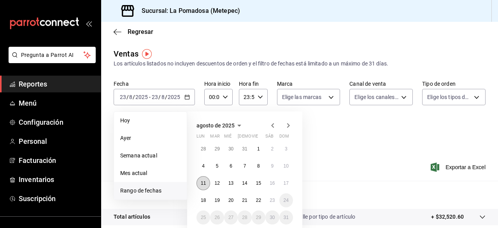
click at [201, 177] on button "11" at bounding box center [204, 183] width 14 height 14
click at [205, 202] on abbr "18" at bounding box center [203, 199] width 5 height 5
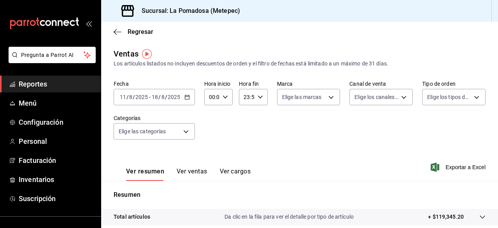
click at [187, 169] on button "Ver ventas" at bounding box center [192, 173] width 31 height 13
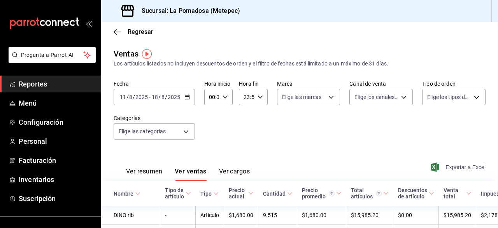
click at [465, 171] on span "Exportar a Excel" at bounding box center [459, 166] width 53 height 9
